Goal: Check status: Check status

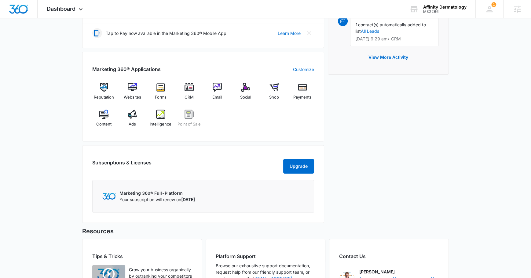
scroll to position [205, 0]
click at [131, 115] on img at bounding box center [132, 113] width 9 height 9
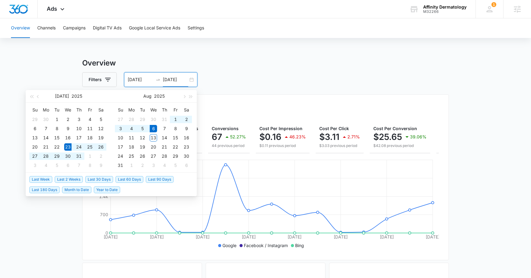
click at [173, 79] on input "[DATE]" at bounding box center [175, 79] width 25 height 7
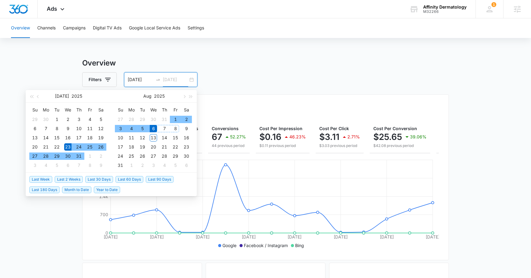
type input "08/06/2025"
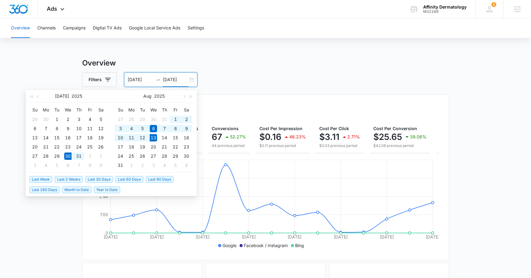
click at [61, 176] on span "Last 2 Weeks" at bounding box center [69, 179] width 28 height 7
type input "07/30/2025"
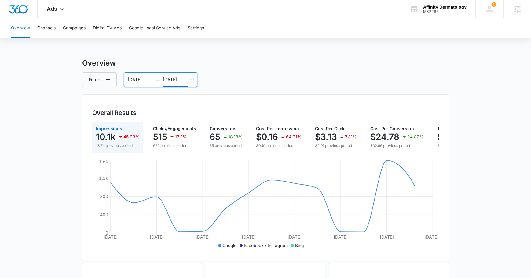
click at [169, 78] on input "08/13/2025" at bounding box center [175, 79] width 25 height 7
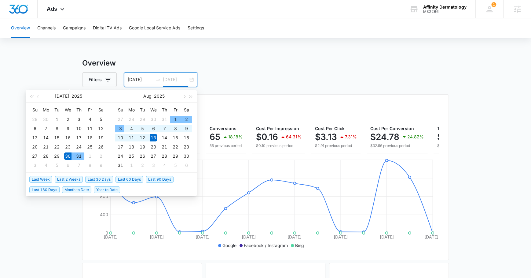
type input "08/13/2025"
click at [40, 177] on span "Last Week" at bounding box center [40, 179] width 23 height 7
type input "08/06/2025"
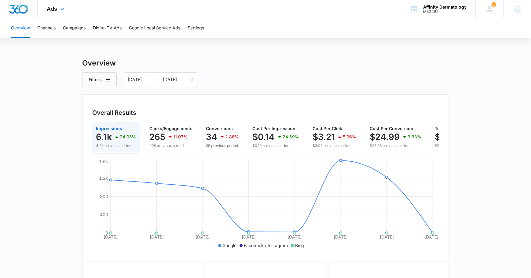
click at [52, 13] on div "Ads Apps Reputation Websites Forms CRM Email Social Shop Payments POS Content A…" at bounding box center [57, 9] width 38 height 18
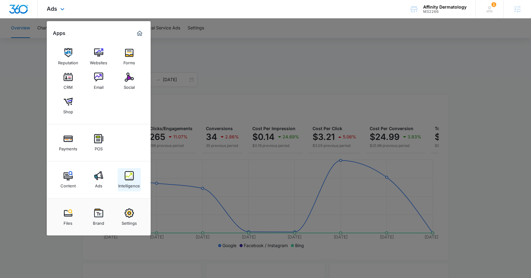
click at [130, 179] on img at bounding box center [129, 175] width 9 height 9
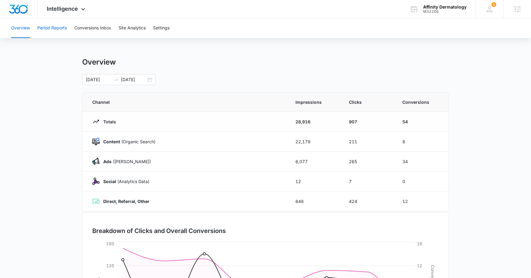
click at [55, 30] on button "Period Reports" at bounding box center [52, 28] width 30 height 20
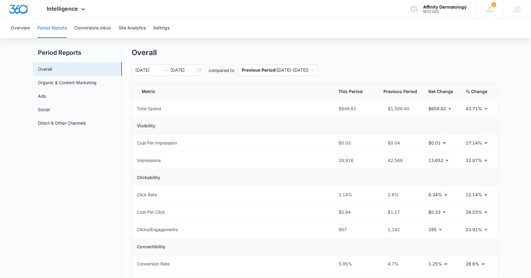
scroll to position [9, 0]
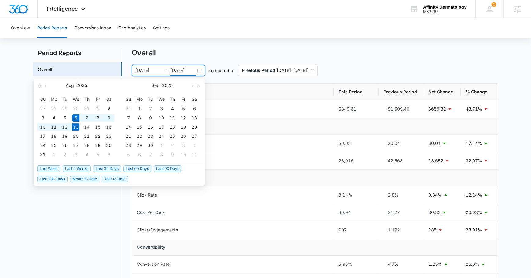
click at [179, 70] on input "08/13/2025" at bounding box center [183, 70] width 25 height 7
type input "08/13/2025"
click at [105, 168] on span "Last 30 Days" at bounding box center [107, 168] width 28 height 7
type input "07/13/2025"
type input "08/12/2025"
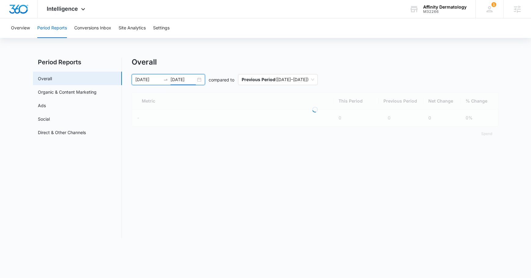
scroll to position [0, 0]
click at [240, 54] on div "Overview Period Reports Conversions Inbox Site Analytics Settings Period Report…" at bounding box center [265, 131] width 531 height 227
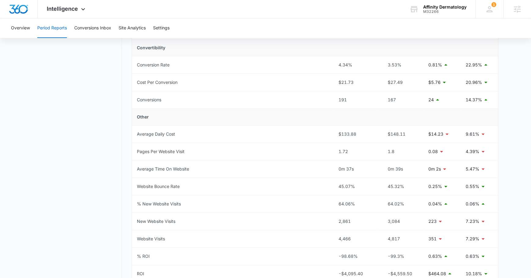
scroll to position [209, 0]
click at [57, 10] on span "Intelligence" at bounding box center [62, 9] width 31 height 6
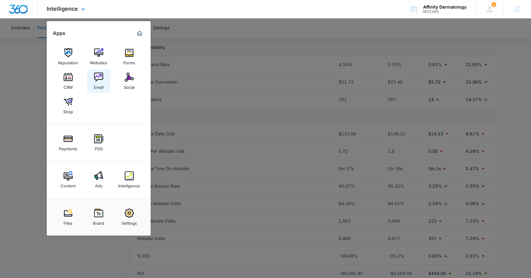
click at [94, 82] on div "Email" at bounding box center [99, 86] width 10 height 8
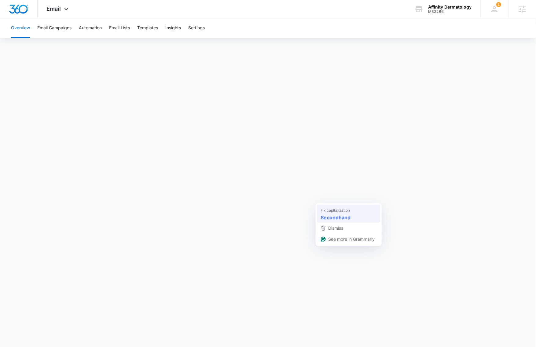
click at [335, 211] on span "Fix capitalization" at bounding box center [335, 211] width 29 height 6
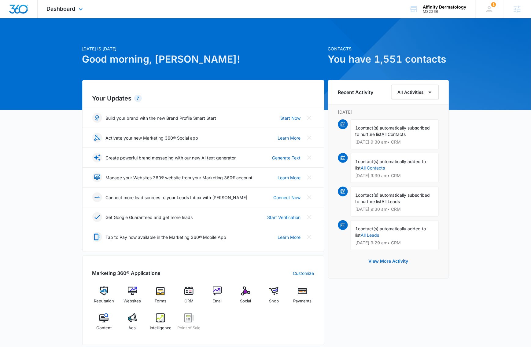
click at [59, 4] on div "Dashboard Apps Reputation Websites Forms CRM Email Social Shop Payments POS Con…" at bounding box center [66, 9] width 56 height 18
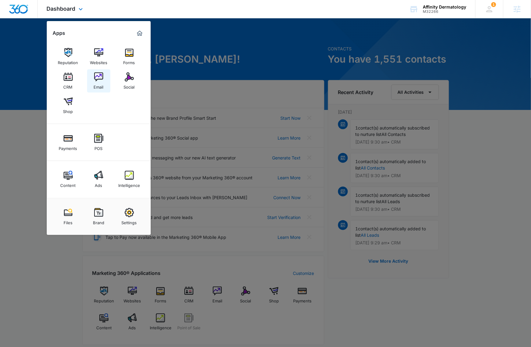
click at [102, 82] on div "Email" at bounding box center [99, 86] width 10 height 8
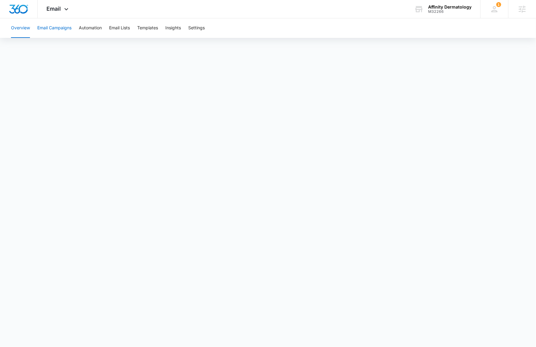
click at [51, 26] on button "Email Campaigns" at bounding box center [54, 28] width 34 height 20
click at [58, 13] on div "Email Apps Reputation Websites Forms CRM Email Social Shop Payments POS Content…" at bounding box center [59, 9] width 42 height 18
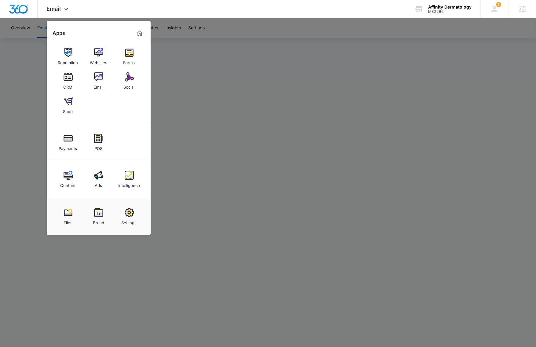
click at [96, 182] on div "Ads" at bounding box center [98, 184] width 7 height 8
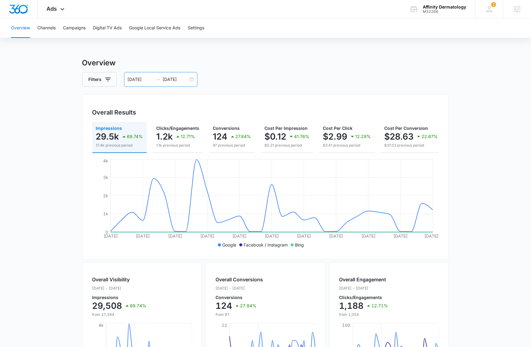
click at [176, 85] on div "07/13/2025 08/12/2025" at bounding box center [160, 79] width 73 height 15
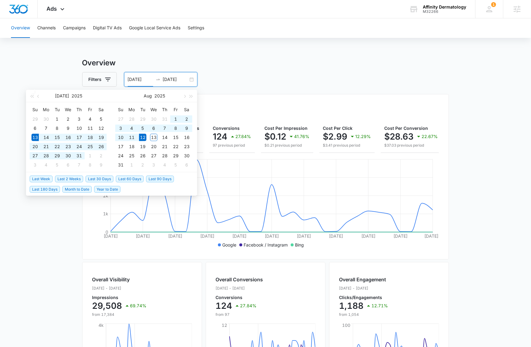
click at [290, 78] on div "Filters 07/13/2025 08/12/2025" at bounding box center [265, 79] width 367 height 15
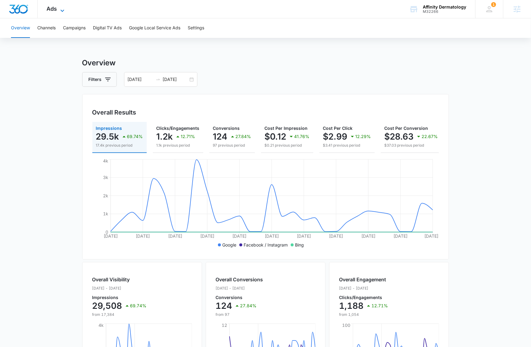
click at [49, 9] on span "Ads" at bounding box center [52, 9] width 10 height 6
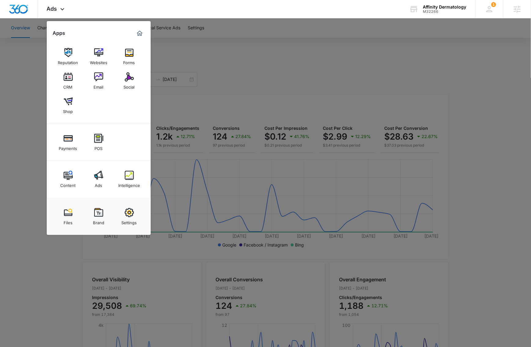
click at [98, 173] on img at bounding box center [98, 175] width 9 height 9
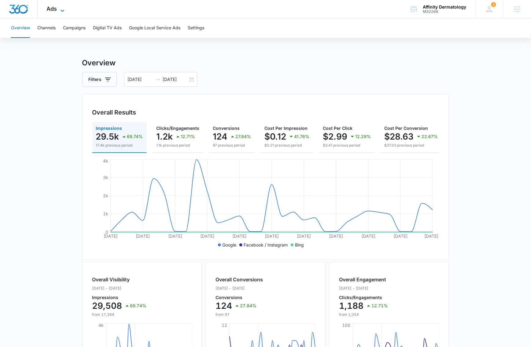
click at [49, 7] on span "Ads" at bounding box center [52, 9] width 10 height 6
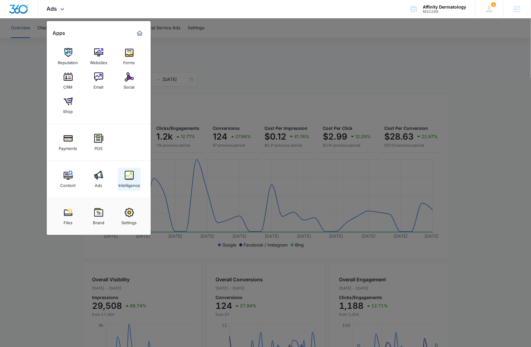
click at [126, 181] on div "Intelligence" at bounding box center [129, 184] width 22 height 8
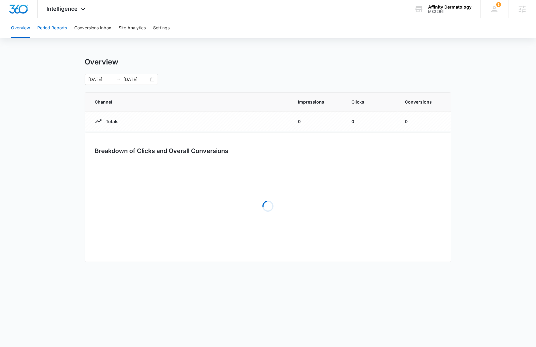
click at [53, 27] on button "Period Reports" at bounding box center [52, 28] width 30 height 20
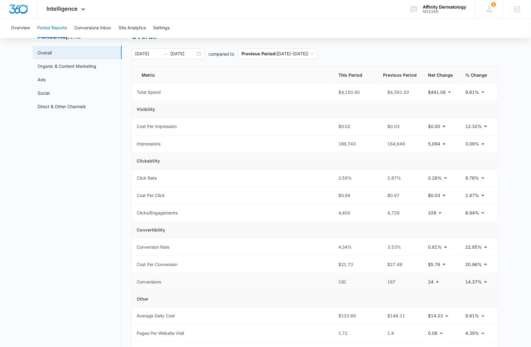
scroll to position [44, 0]
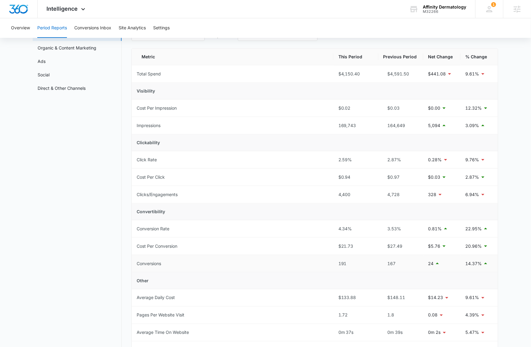
click at [474, 266] on p "14.37%" at bounding box center [474, 264] width 17 height 7
click at [474, 264] on p "14.37%" at bounding box center [474, 264] width 17 height 7
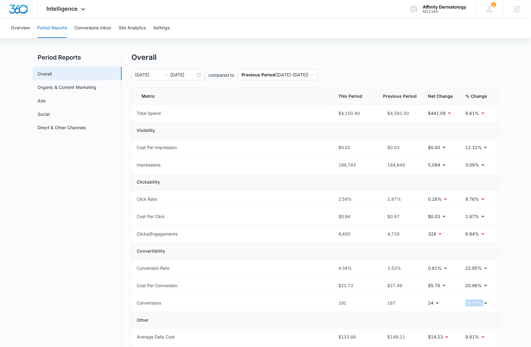
scroll to position [0, 0]
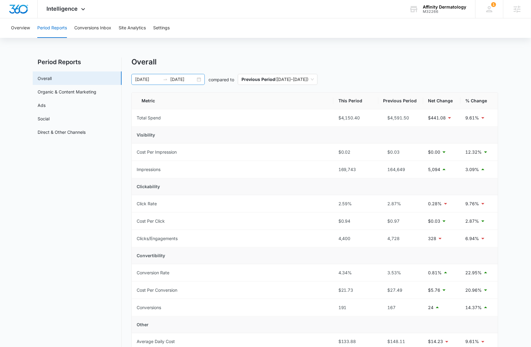
click at [183, 79] on input "08/12/2025" at bounding box center [182, 79] width 25 height 7
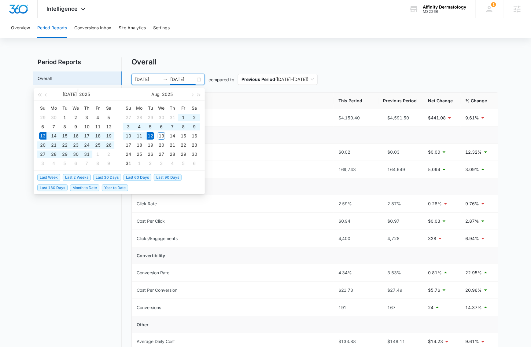
type input "08/12/2025"
click at [75, 178] on span "Last 2 Weeks" at bounding box center [77, 177] width 28 height 7
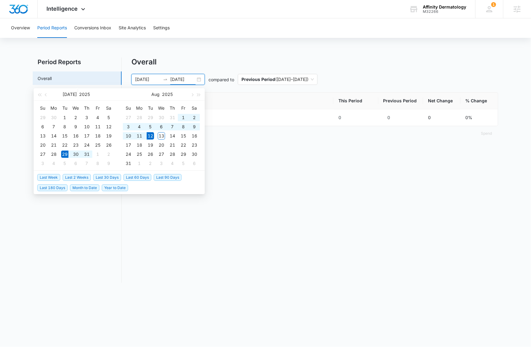
type input "07/29/2025"
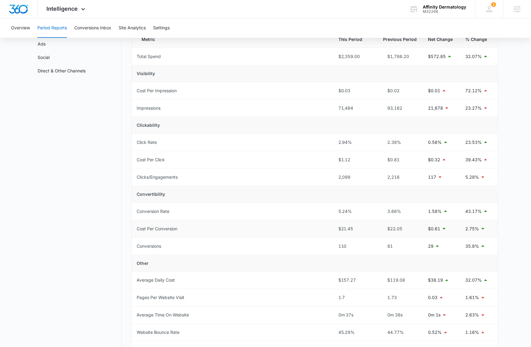
scroll to position [68, 0]
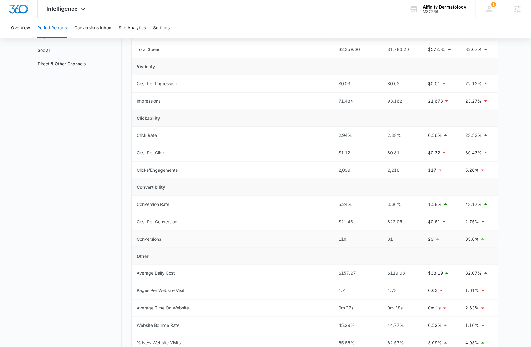
click at [469, 237] on p "35.8%" at bounding box center [473, 239] width 14 height 7
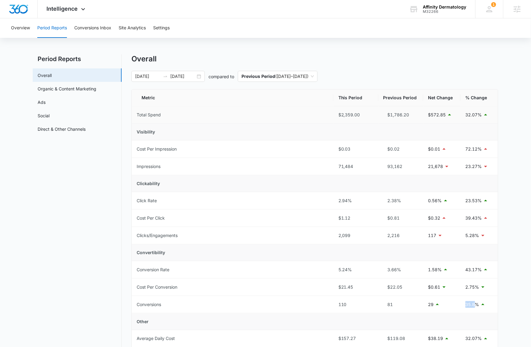
scroll to position [0, 0]
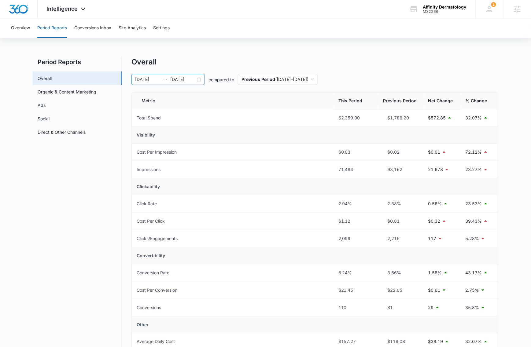
click at [173, 78] on input "08/12/2025" at bounding box center [182, 79] width 25 height 7
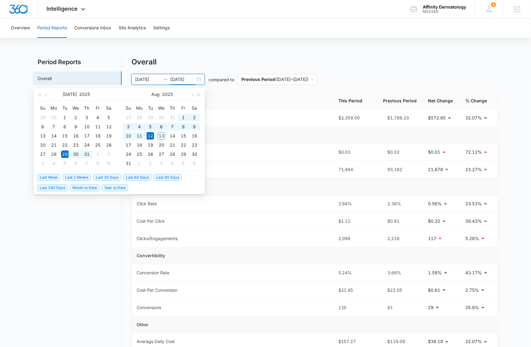
type input "08/12/2025"
drag, startPoint x: 46, startPoint y: 177, endPoint x: 52, endPoint y: 178, distance: 6.8
click at [46, 177] on span "Last Week" at bounding box center [48, 177] width 23 height 7
type input "08/05/2025"
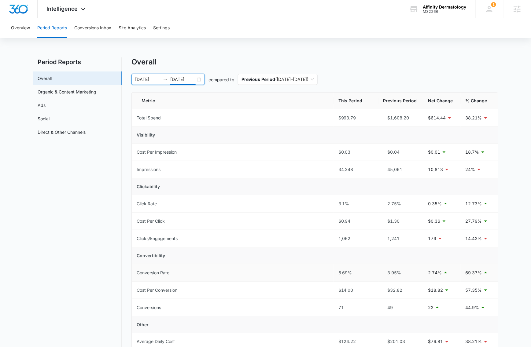
scroll to position [78, 0]
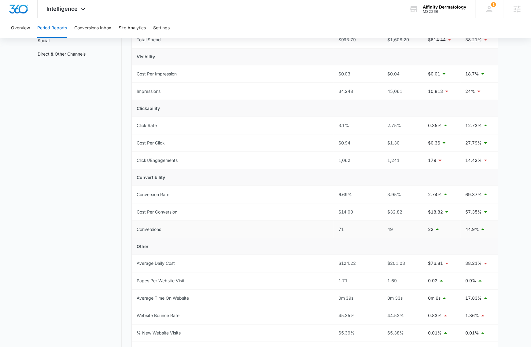
click at [475, 228] on p "44.9%" at bounding box center [473, 229] width 14 height 7
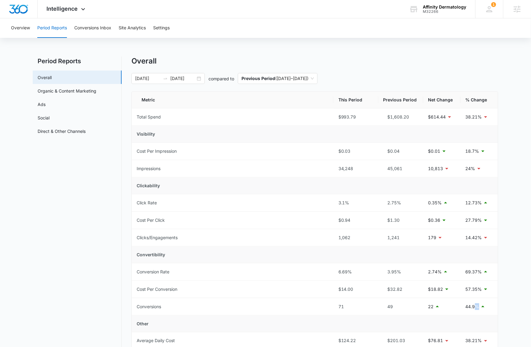
scroll to position [0, 0]
click at [183, 76] on input "08/12/2025" at bounding box center [182, 79] width 25 height 7
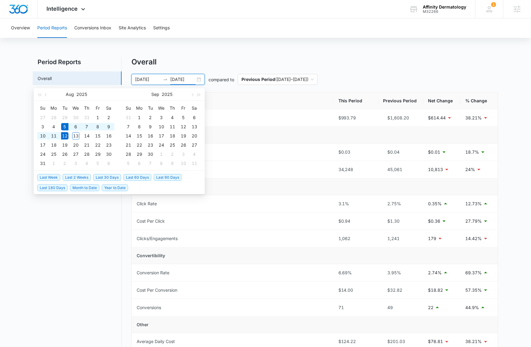
click at [224, 57] on div "Overview Period Reports Conversions Inbox Site Analytics Settings Period Report…" at bounding box center [265, 277] width 531 height 519
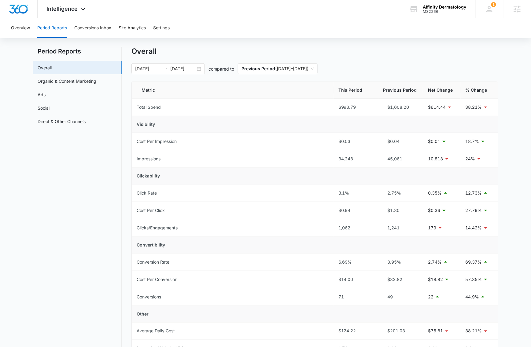
scroll to position [17, 0]
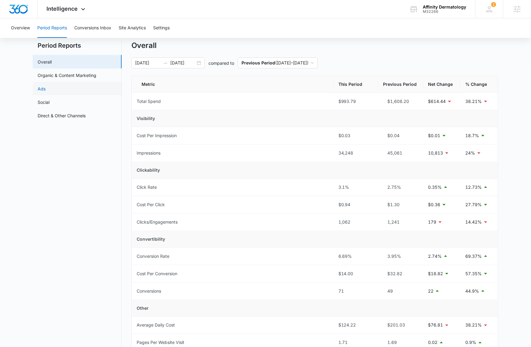
click at [46, 86] on link "Ads" at bounding box center [42, 89] width 8 height 6
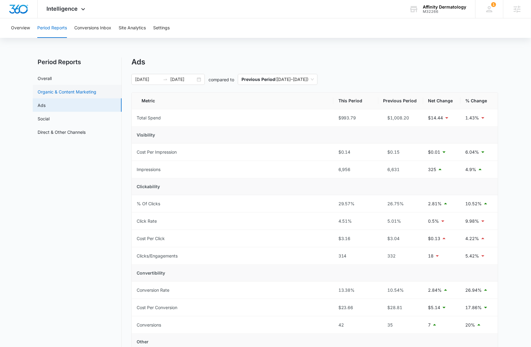
click at [58, 93] on link "Organic & Content Marketing" at bounding box center [67, 92] width 59 height 6
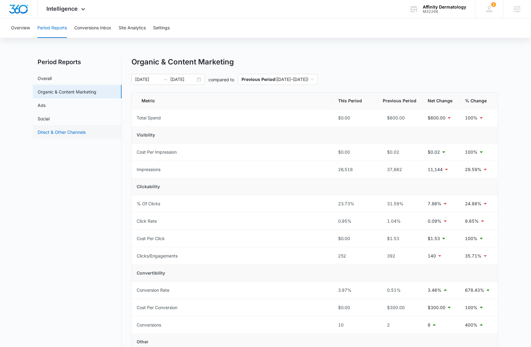
click at [58, 129] on link "Direct & Other Channels" at bounding box center [62, 132] width 48 height 6
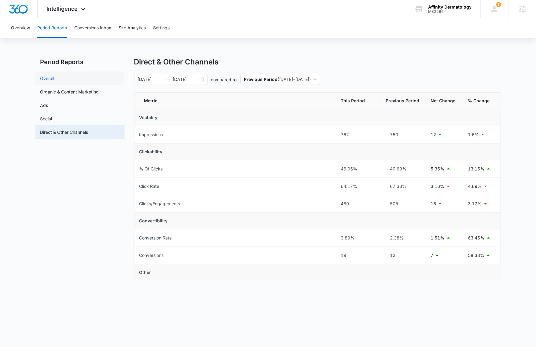
click at [54, 76] on link "Overall" at bounding box center [47, 78] width 14 height 6
